Goal: Task Accomplishment & Management: Manage account settings

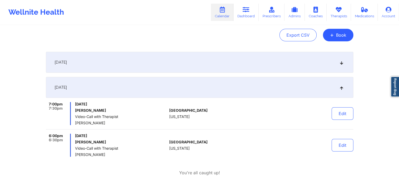
click at [227, 17] on link "Calendar" at bounding box center [222, 12] width 23 height 17
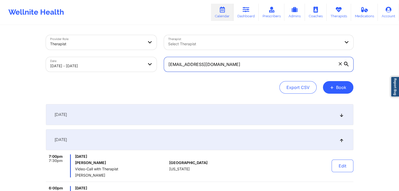
drag, startPoint x: 231, startPoint y: 61, endPoint x: 167, endPoint y: 65, distance: 64.6
click at [167, 65] on input "[EMAIL_ADDRESS][DOMAIN_NAME]" at bounding box center [258, 64] width 189 height 15
paste input "ryer3.2003@g"
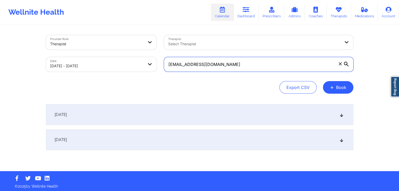
type input "[EMAIL_ADDRESS][DOMAIN_NAME]"
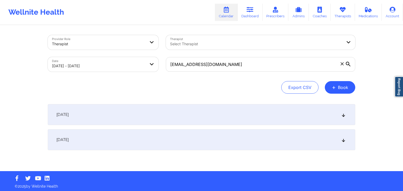
select select "2025-9"
select select "2025-10"
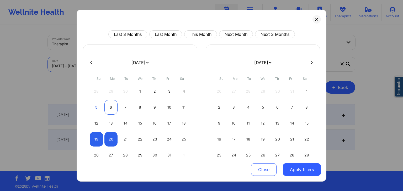
click at [107, 107] on div "6" at bounding box center [110, 107] width 13 height 15
select select "2025-9"
select select "2025-10"
select select "2025-9"
select select "2025-10"
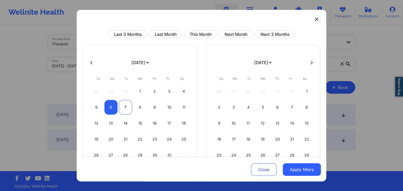
click at [122, 107] on div "7" at bounding box center [125, 107] width 13 height 15
select select "2025-9"
select select "2025-10"
click at [293, 169] on button "Apply filters" at bounding box center [302, 170] width 38 height 13
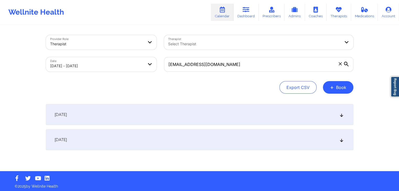
click at [275, 121] on div "[DATE]" at bounding box center [199, 114] width 307 height 21
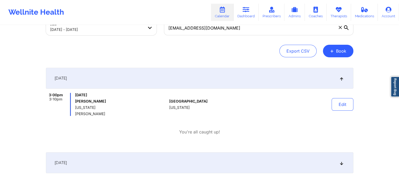
scroll to position [34, 0]
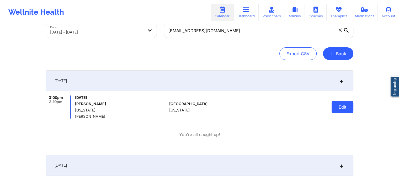
click at [336, 109] on button "Edit" at bounding box center [342, 107] width 22 height 13
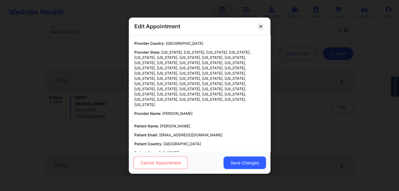
click at [158, 161] on button "Cancel Appointment" at bounding box center [160, 163] width 54 height 13
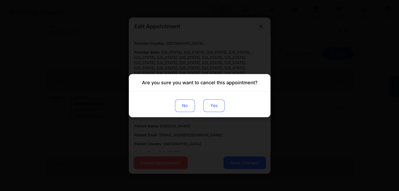
click at [216, 108] on button "Yes" at bounding box center [213, 105] width 21 height 13
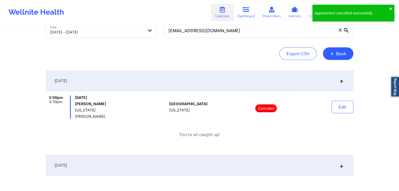
click at [275, 167] on div "[DATE]" at bounding box center [199, 165] width 307 height 21
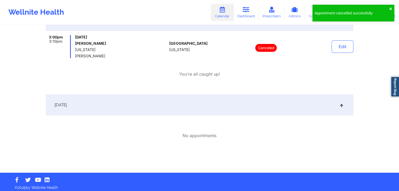
scroll to position [94, 0]
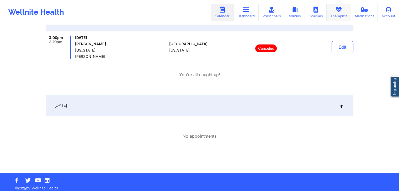
click at [343, 14] on link "Therapists" at bounding box center [338, 12] width 24 height 17
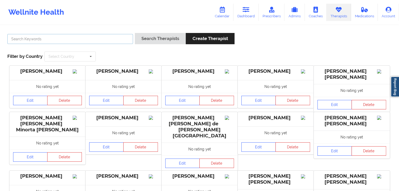
click at [60, 39] on input "text" at bounding box center [70, 39] width 126 height 10
type input "[PERSON_NAME]"
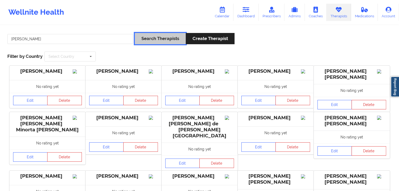
click at [161, 35] on button "Search Therapists" at bounding box center [160, 38] width 51 height 11
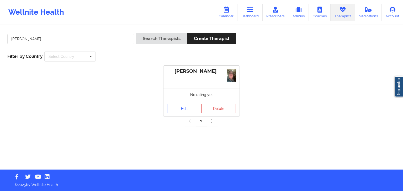
click at [186, 112] on link "Edit" at bounding box center [184, 108] width 35 height 9
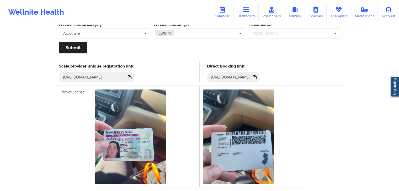
scroll to position [116, 0]
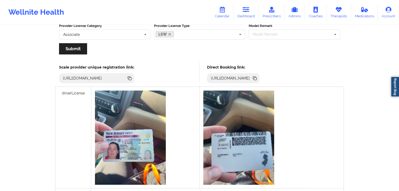
click at [257, 75] on icon at bounding box center [255, 78] width 6 height 6
click at [336, 9] on icon at bounding box center [338, 10] width 7 height 6
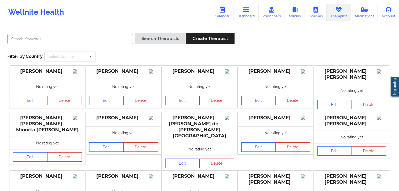
click at [86, 40] on input "text" at bounding box center [70, 39] width 126 height 10
type input "[PERSON_NAME]"
click at [135, 33] on button "Search Therapists" at bounding box center [160, 38] width 51 height 11
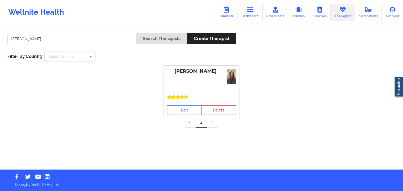
click at [175, 105] on div "Edit Delete" at bounding box center [201, 110] width 76 height 15
click at [183, 110] on link "Edit" at bounding box center [184, 110] width 35 height 9
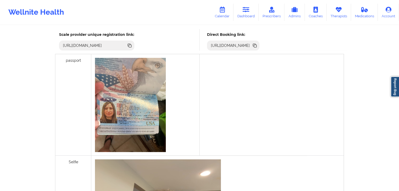
scroll to position [147, 0]
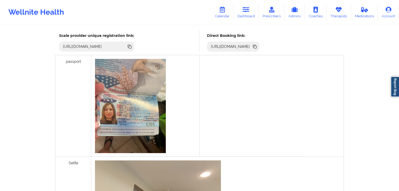
click at [256, 46] on icon at bounding box center [255, 47] width 3 height 3
click at [247, 14] on link "Dashboard" at bounding box center [245, 12] width 25 height 17
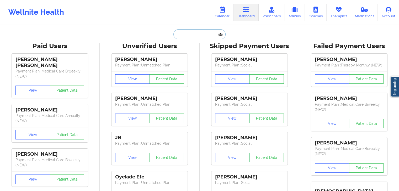
click at [207, 34] on input "text" at bounding box center [199, 34] width 52 height 10
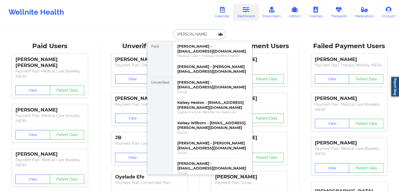
type input "[PERSON_NAME]"
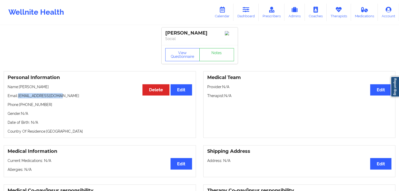
drag, startPoint x: 62, startPoint y: 98, endPoint x: 19, endPoint y: 97, distance: 43.5
click at [19, 97] on p "Email: [EMAIL_ADDRESS][DOMAIN_NAME]" at bounding box center [100, 95] width 184 height 5
copy p "[EMAIL_ADDRESS][DOMAIN_NAME]"
